Goal: Information Seeking & Learning: Learn about a topic

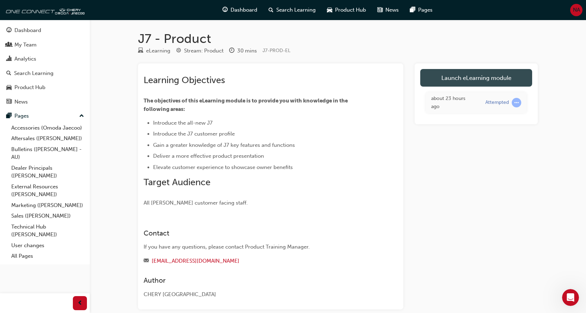
click at [454, 77] on link "Launch eLearning module" at bounding box center [476, 78] width 112 height 18
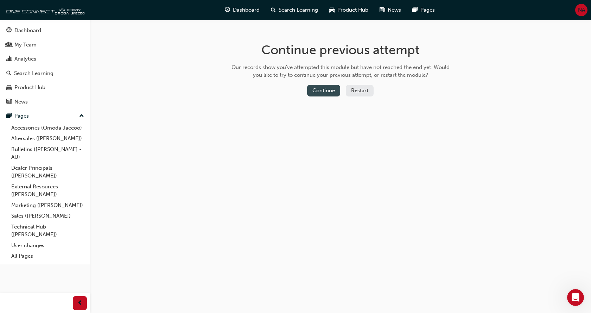
click at [322, 93] on button "Continue" at bounding box center [323, 91] width 33 height 12
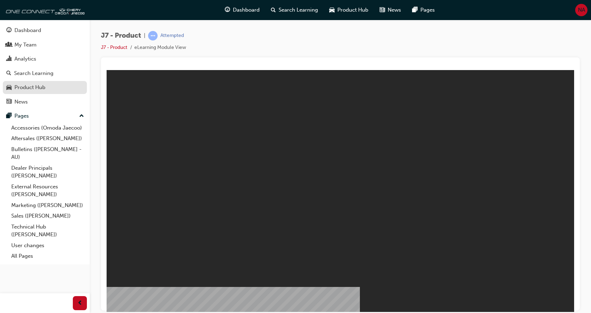
click at [40, 87] on div "Product Hub" at bounding box center [29, 87] width 31 height 8
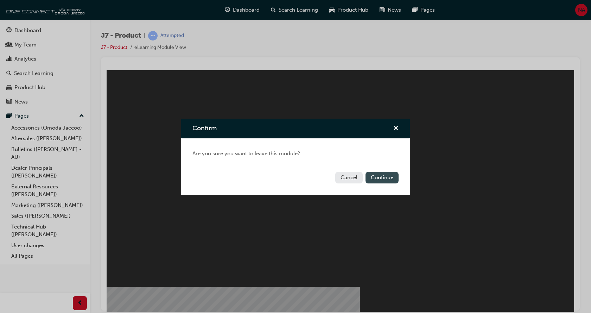
click at [381, 178] on button "Continue" at bounding box center [382, 178] width 33 height 12
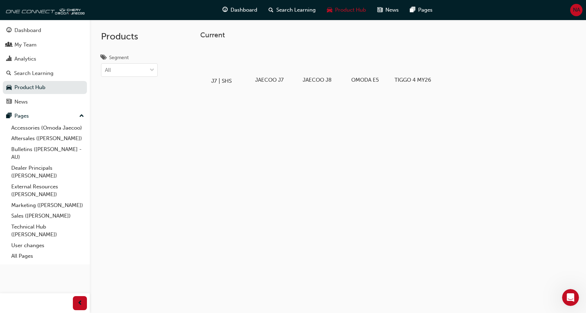
click at [221, 63] on div at bounding box center [221, 60] width 39 height 28
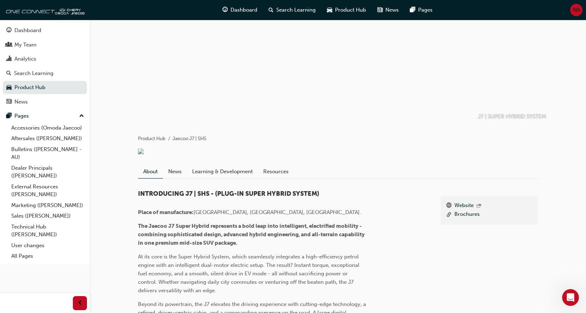
scroll to position [141, 0]
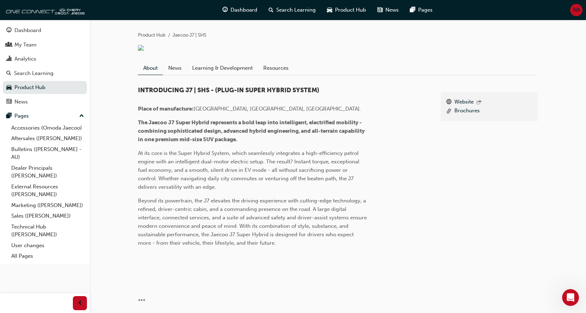
click at [178, 69] on link "News" at bounding box center [175, 67] width 24 height 13
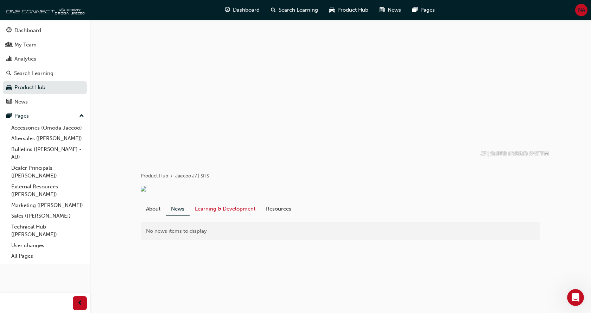
click at [243, 210] on link "Learning & Development" at bounding box center [225, 208] width 71 height 13
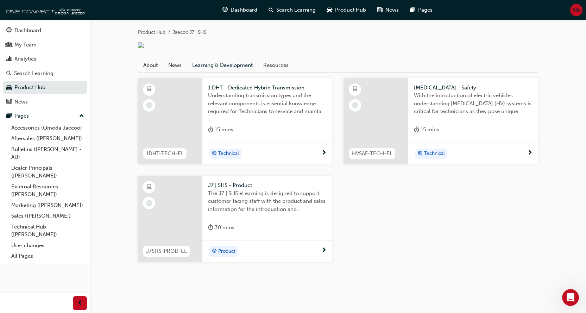
scroll to position [144, 0]
click at [189, 205] on div at bounding box center [170, 218] width 65 height 87
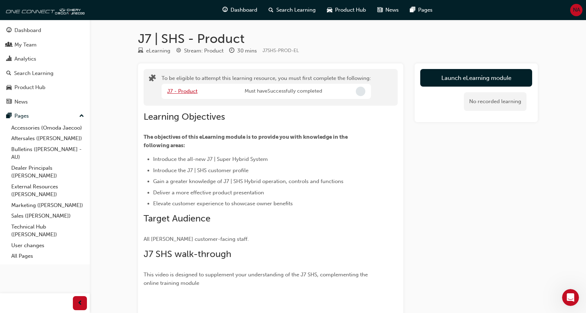
click at [191, 89] on link "J7 - Product" at bounding box center [182, 91] width 30 height 6
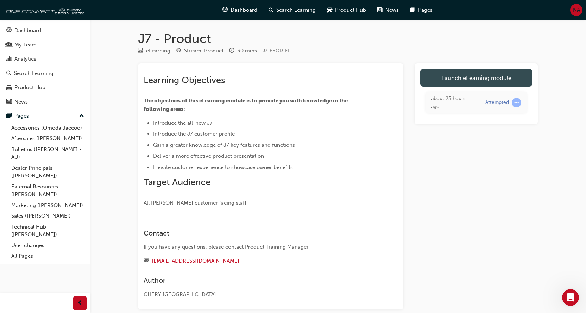
click at [498, 74] on link "Launch eLearning module" at bounding box center [476, 78] width 112 height 18
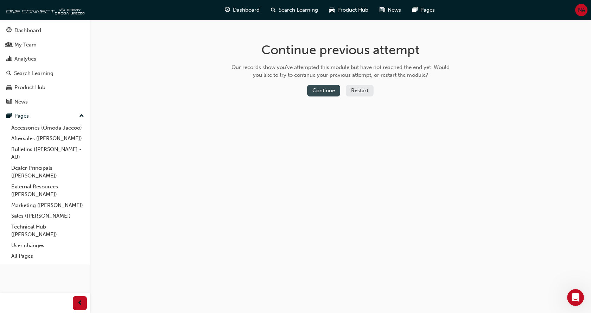
click at [330, 90] on button "Continue" at bounding box center [323, 91] width 33 height 12
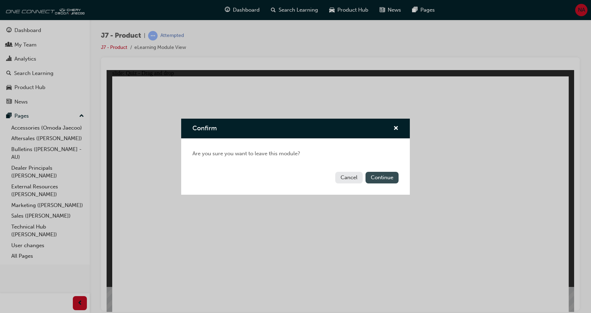
click at [397, 179] on button "Continue" at bounding box center [382, 178] width 33 height 12
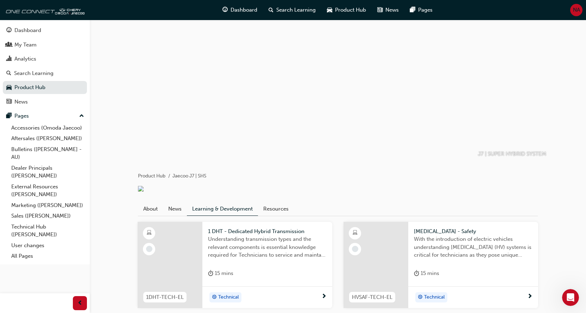
scroll to position [144, 0]
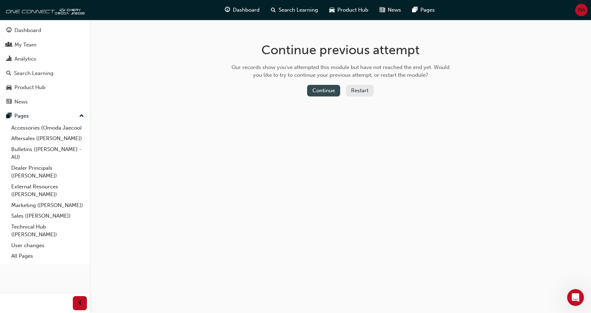
click at [326, 89] on button "Continue" at bounding box center [323, 91] width 33 height 12
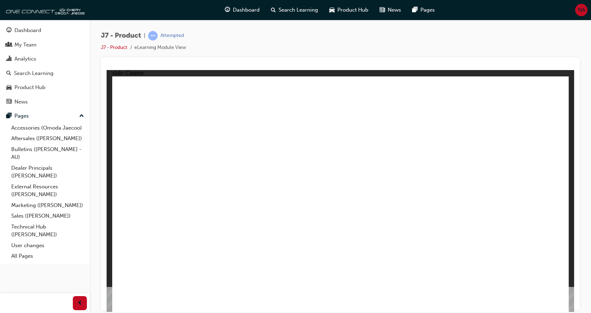
drag, startPoint x: 427, startPoint y: 210, endPoint x: 537, endPoint y: 229, distance: 110.7
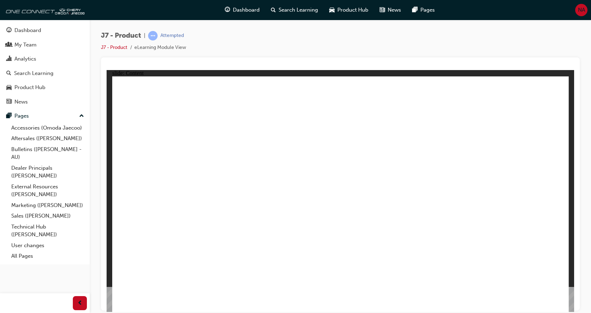
drag, startPoint x: 247, startPoint y: 206, endPoint x: 251, endPoint y: 206, distance: 3.9
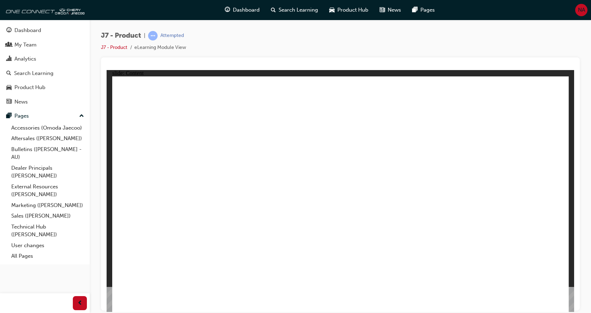
drag, startPoint x: 423, startPoint y: 209, endPoint x: 427, endPoint y: 211, distance: 4.4
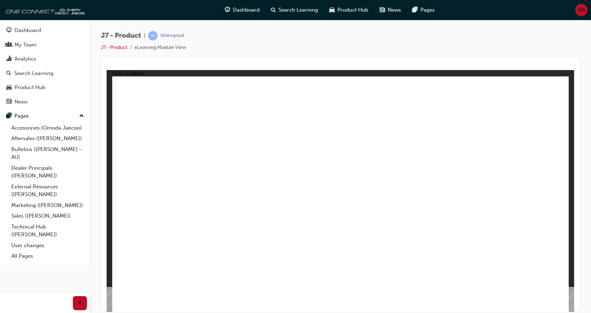
drag, startPoint x: 519, startPoint y: 209, endPoint x: 519, endPoint y: 213, distance: 3.9
